Goal: Check status

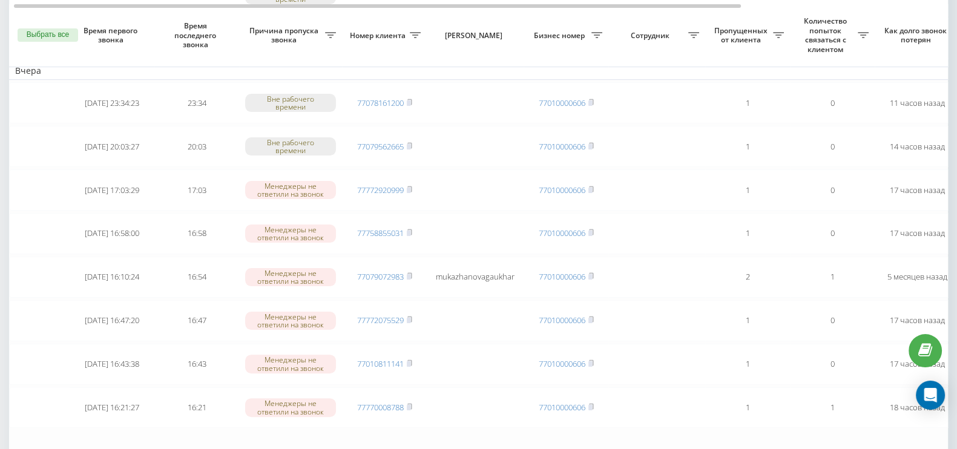
scroll to position [378, 0]
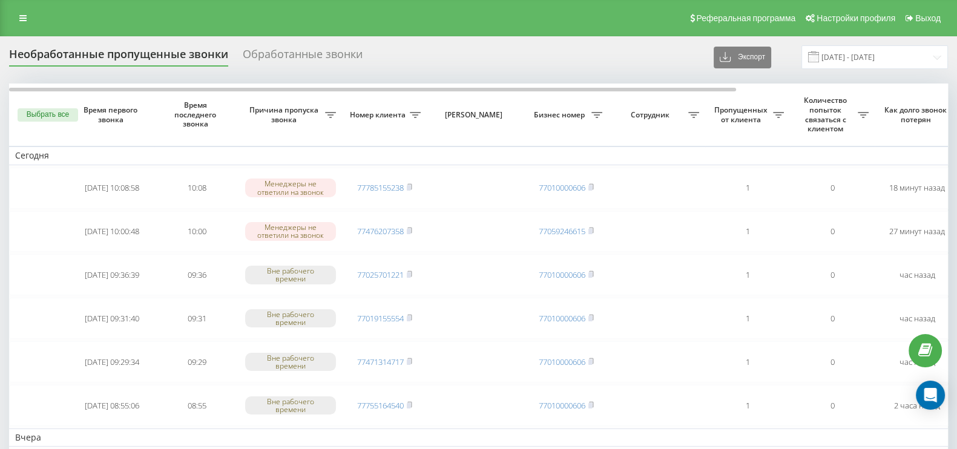
click at [278, 54] on div "Обработанные звонки" at bounding box center [303, 57] width 120 height 19
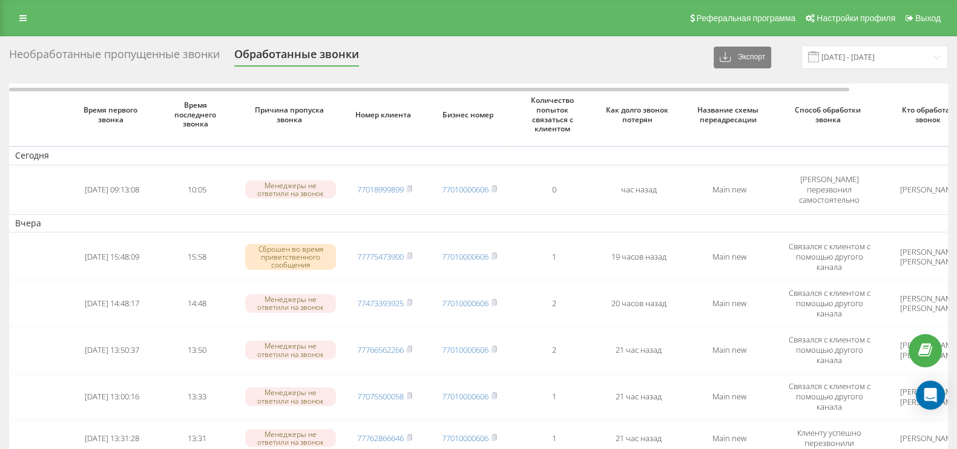
click at [185, 59] on div "Необработанные пропущенные звонки" at bounding box center [114, 57] width 211 height 19
